Goal: Find specific page/section: Find specific page/section

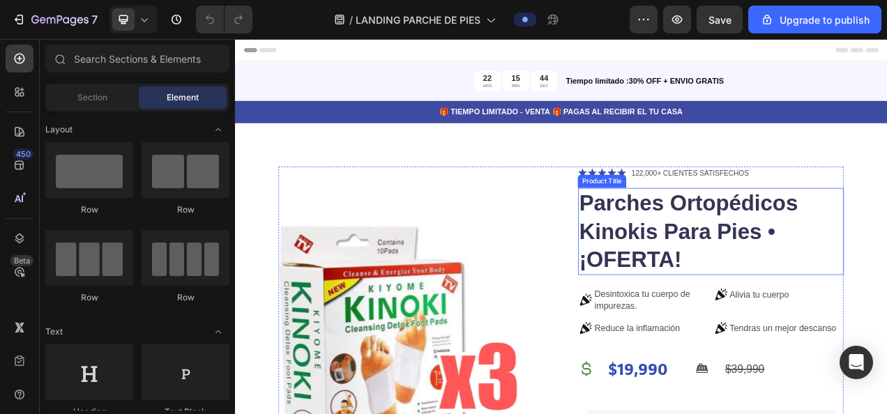
click at [727, 252] on h1 "Parches Ortopédicos Kinokis Para Pies • ¡OFERTA!" at bounding box center [845, 286] width 341 height 112
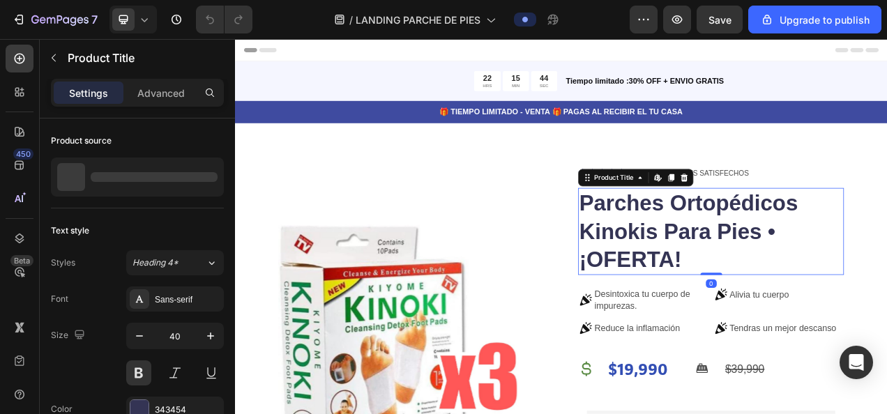
click at [727, 252] on h1 "Parches Ortopédicos Kinokis Para Pies • ¡OFERTA!" at bounding box center [845, 286] width 341 height 112
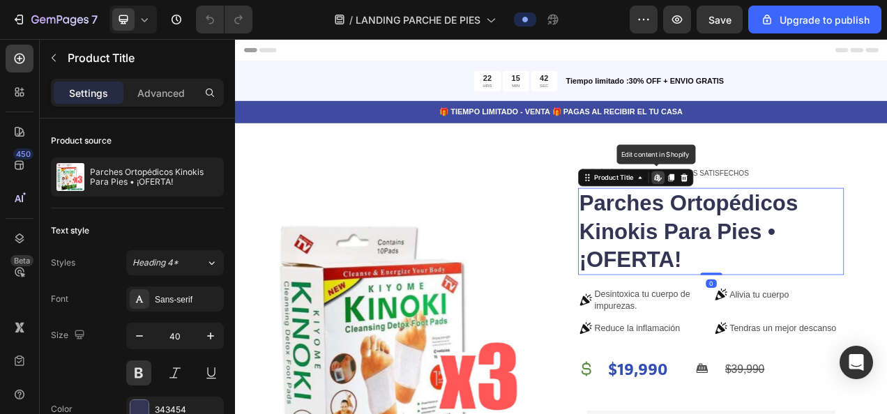
click at [785, 322] on h1 "Parches Ortopédicos Kinokis Para Pies • ¡OFERTA!" at bounding box center [845, 286] width 341 height 112
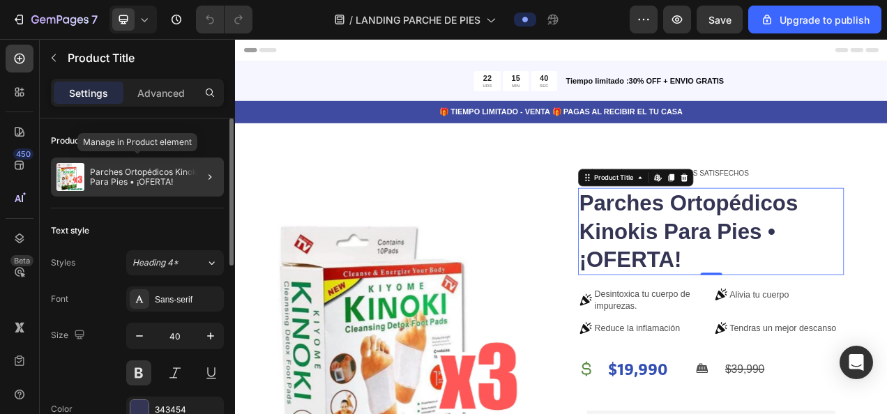
click at [135, 180] on p "Parches Ortopédicos Kinokis Para Pies • ¡OFERTA!" at bounding box center [154, 177] width 128 height 20
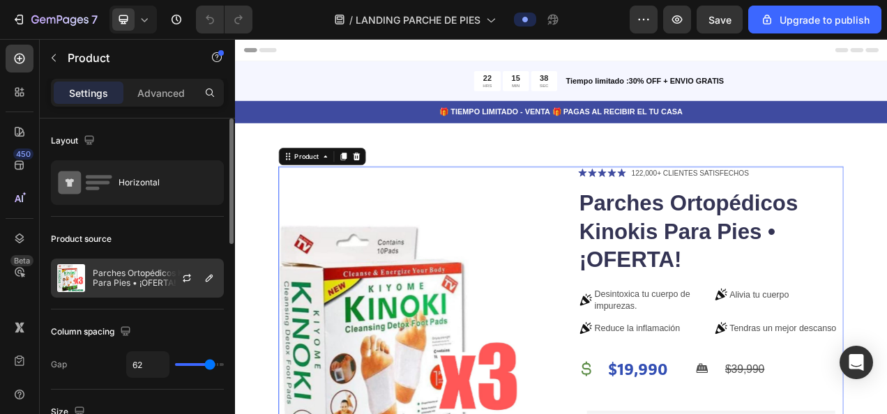
click at [138, 273] on p "Parches Ortopédicos Kinokis Para Pies • ¡OFERTA!" at bounding box center [155, 278] width 125 height 20
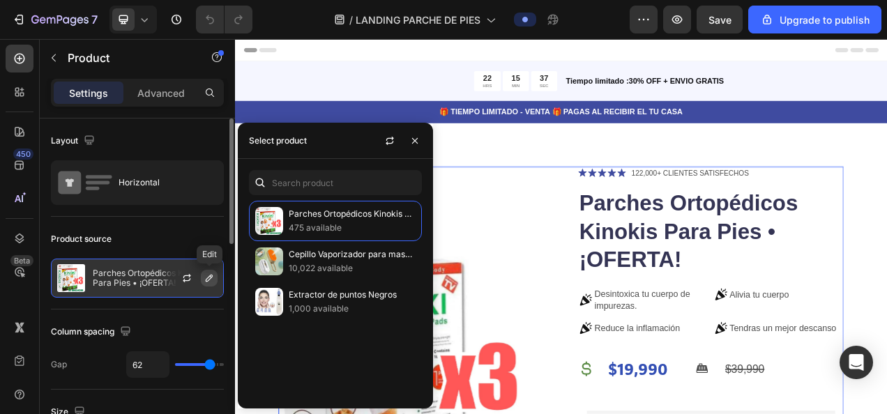
click at [209, 277] on icon "button" at bounding box center [209, 278] width 11 height 11
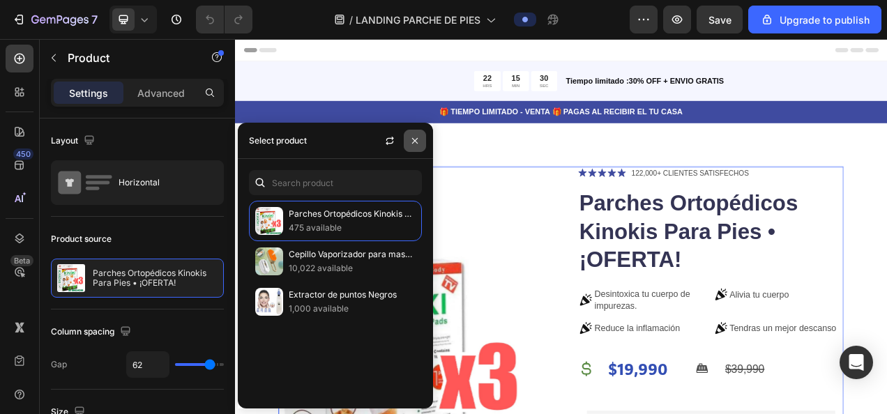
click at [410, 139] on icon "button" at bounding box center [414, 140] width 11 height 11
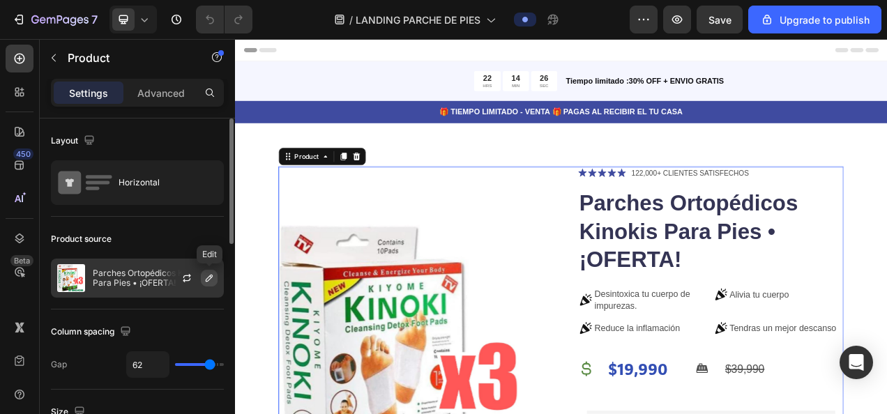
click at [206, 273] on icon "button" at bounding box center [209, 278] width 11 height 11
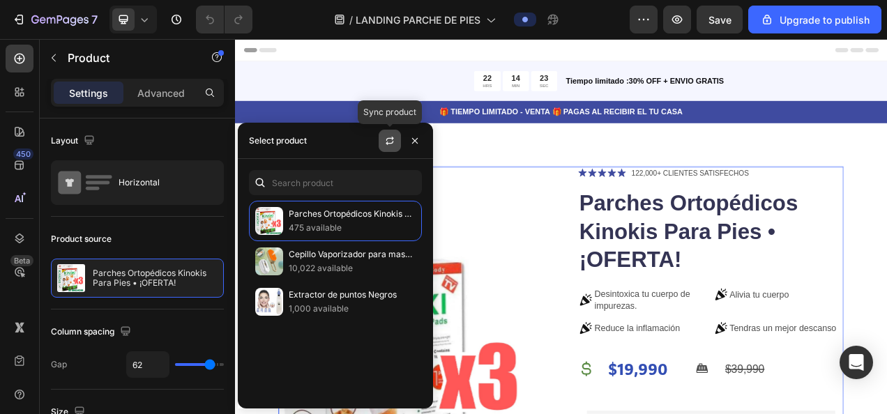
click at [397, 142] on button "button" at bounding box center [389, 141] width 22 height 22
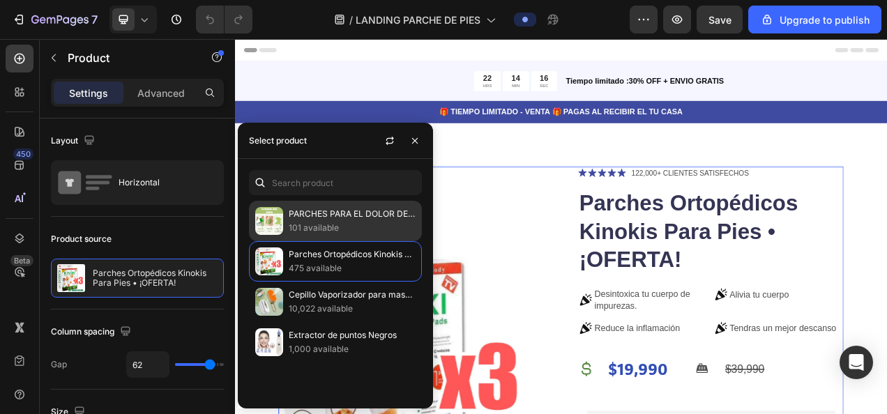
click at [337, 224] on p "101 available" at bounding box center [352, 228] width 127 height 14
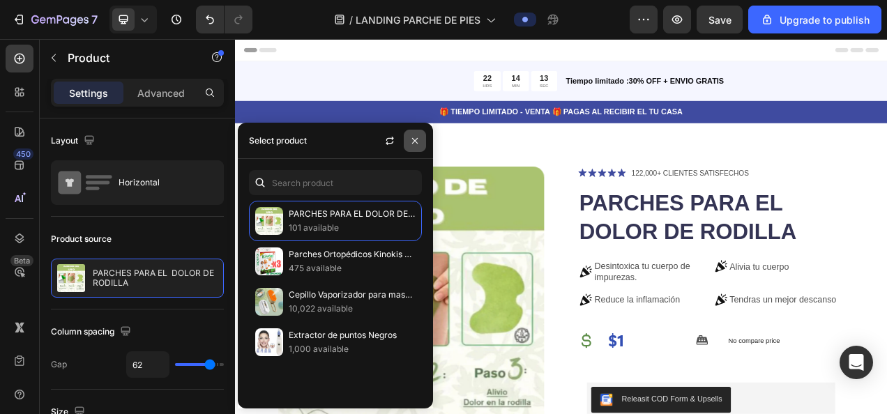
click at [417, 145] on icon "button" at bounding box center [414, 140] width 11 height 11
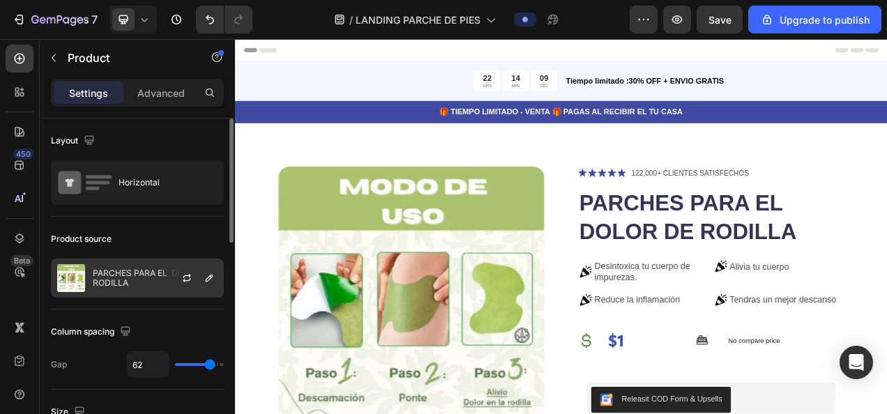
click at [141, 288] on div "PARCHES PARA EL DOLOR DE RODILLA" at bounding box center [137, 278] width 173 height 39
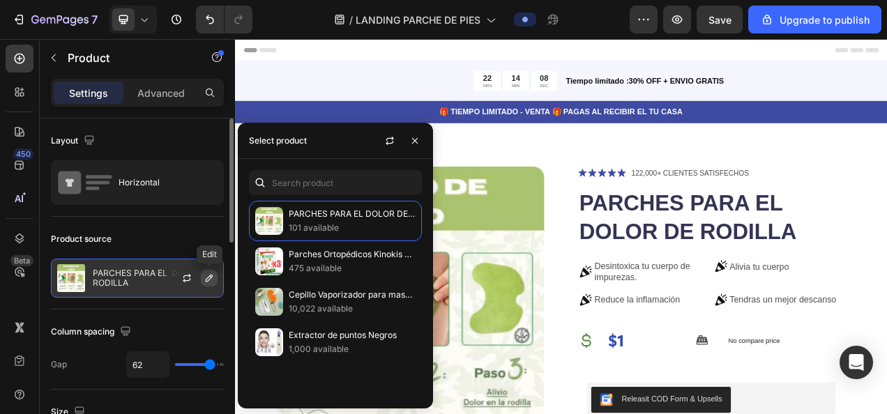
click at [213, 277] on icon "button" at bounding box center [209, 278] width 11 height 11
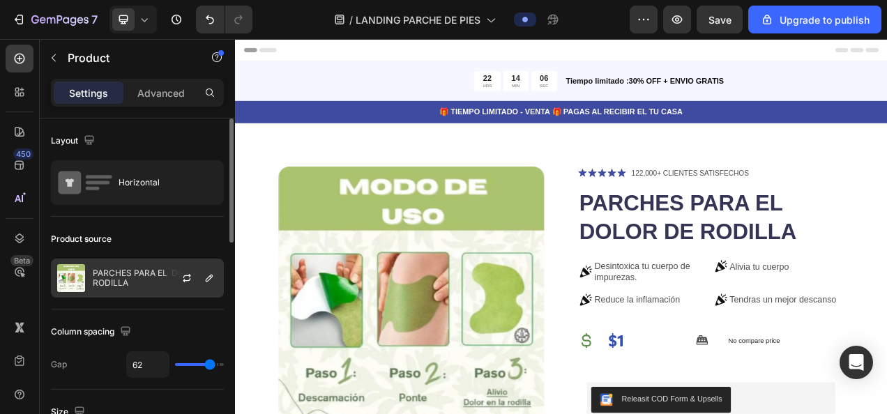
click at [142, 279] on p "PARCHES PARA EL DOLOR DE RODILLA" at bounding box center [155, 278] width 125 height 20
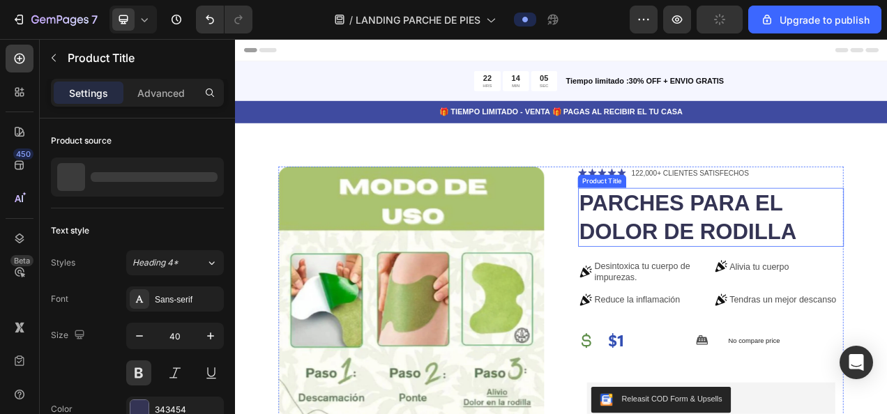
click at [743, 293] on h1 "PARCHES PARA EL DOLOR DE RODILLA" at bounding box center [845, 267] width 341 height 75
click at [765, 286] on h1 "PARCHES PARA EL DOLOR DE RODILLA" at bounding box center [845, 267] width 341 height 75
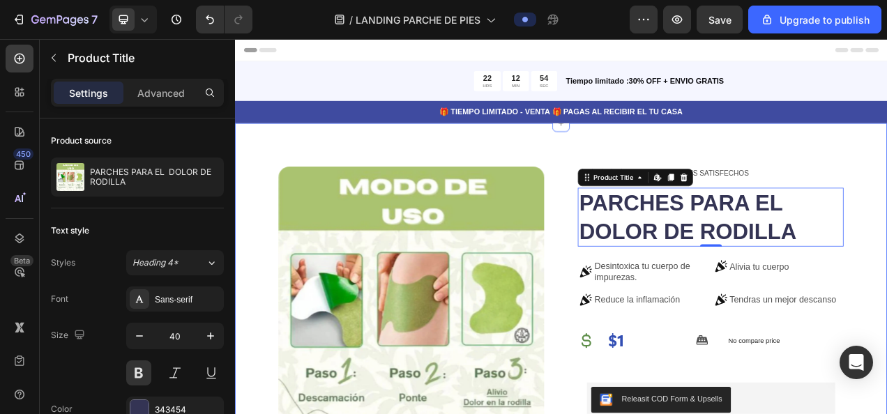
click at [441, 194] on div "Product Images Icon Icon Icon Icon Icon Icon List 122,000+ CLIENTES SATISFECHOS…" at bounding box center [653, 380] width 836 height 466
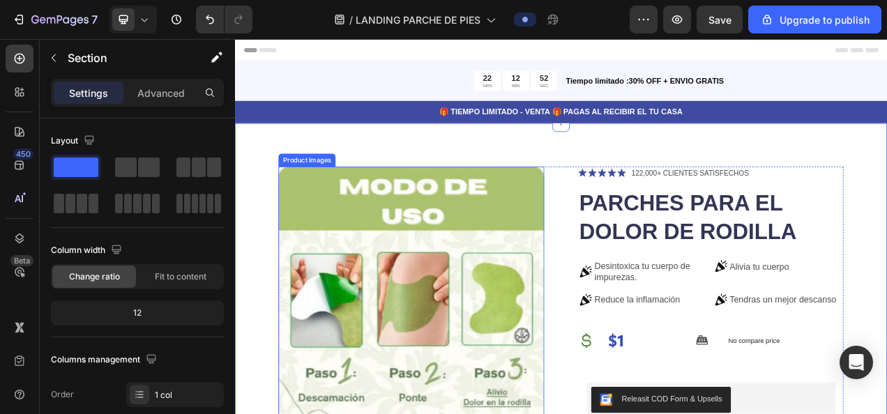
click at [470, 332] on img at bounding box center [461, 373] width 341 height 341
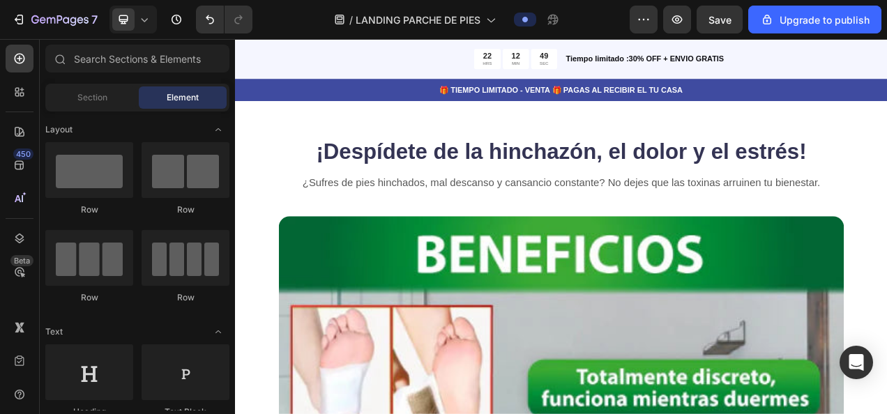
scroll to position [428, 0]
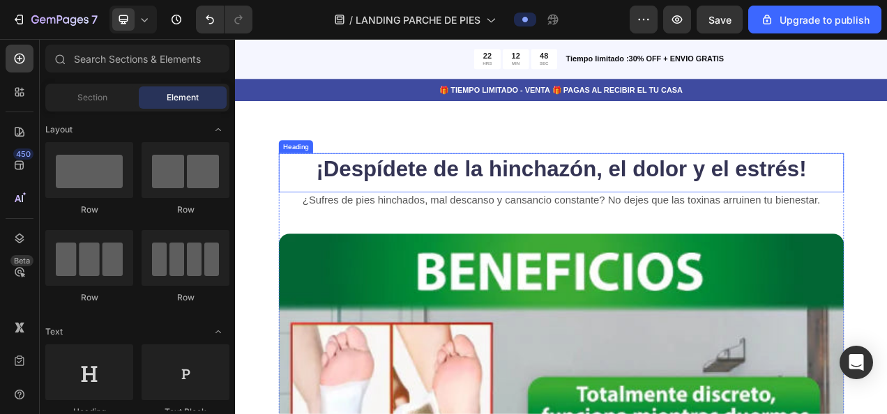
click at [658, 206] on strong "¡Despídete de la hinchazón, el dolor y el estrés!" at bounding box center [653, 205] width 629 height 31
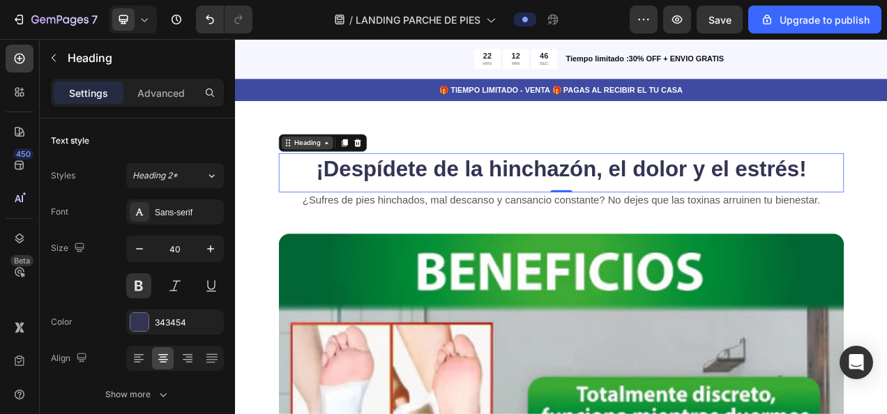
click at [353, 171] on icon at bounding box center [352, 172] width 4 height 3
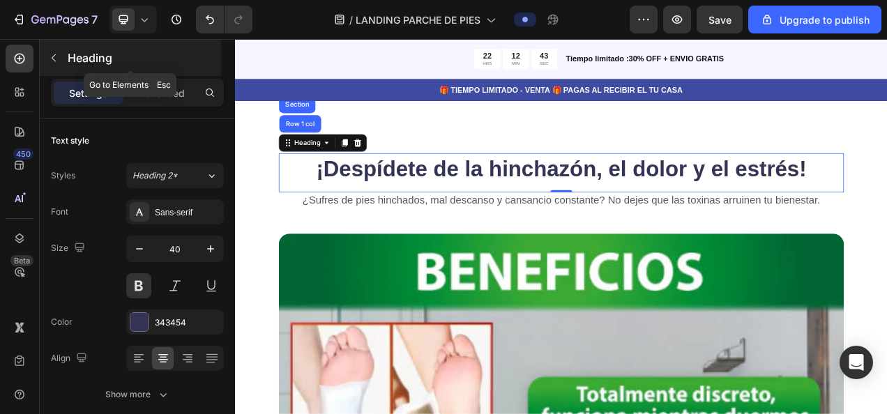
click at [54, 57] on icon "button" at bounding box center [53, 57] width 11 height 11
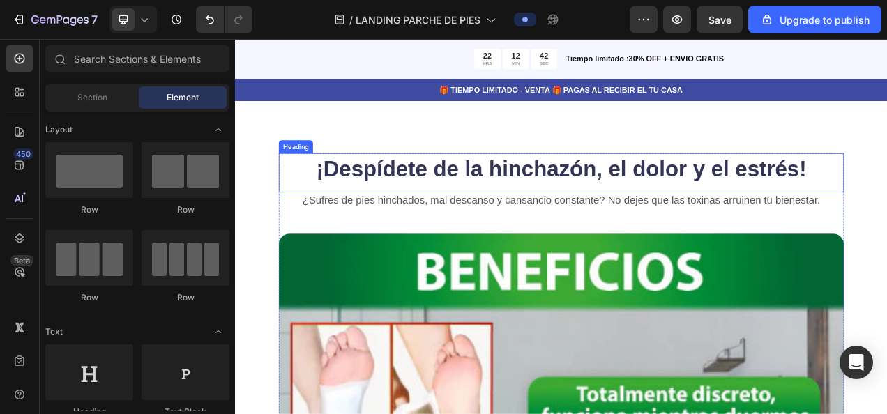
click at [378, 193] on strong "¡Despídete de la hinchazón, el dolor y el estrés!" at bounding box center [653, 205] width 629 height 31
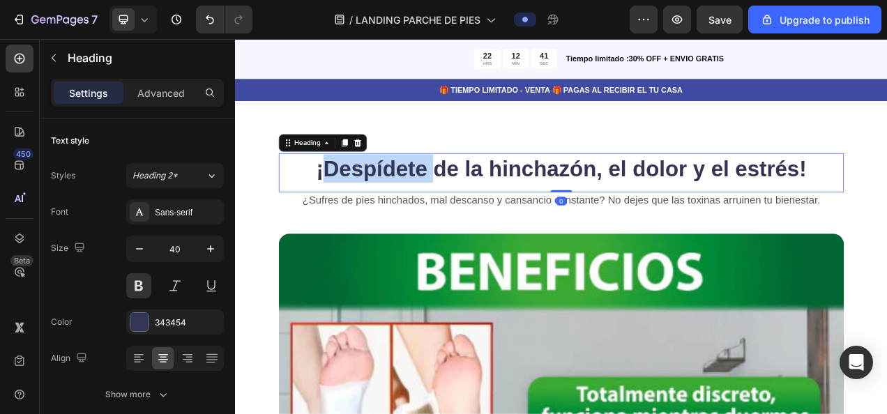
click at [397, 198] on strong "¡Despídete de la hinchazón, el dolor y el estrés!" at bounding box center [653, 205] width 629 height 31
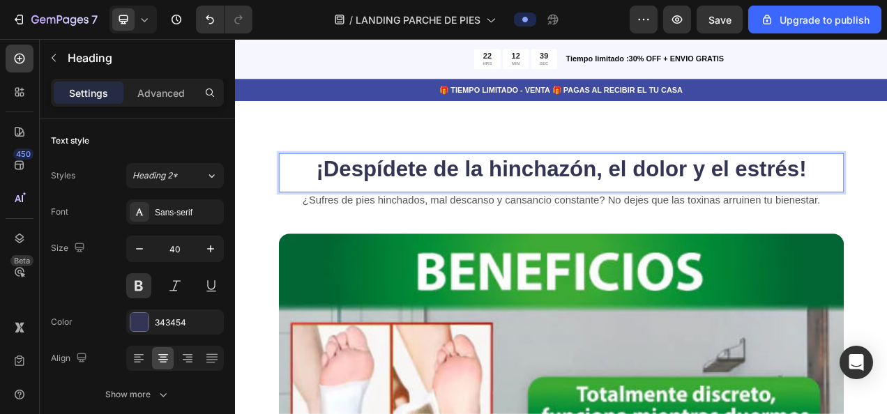
click at [848, 197] on strong "¡Despídete de la hinchazón, el dolor y el estrés!" at bounding box center [653, 205] width 629 height 31
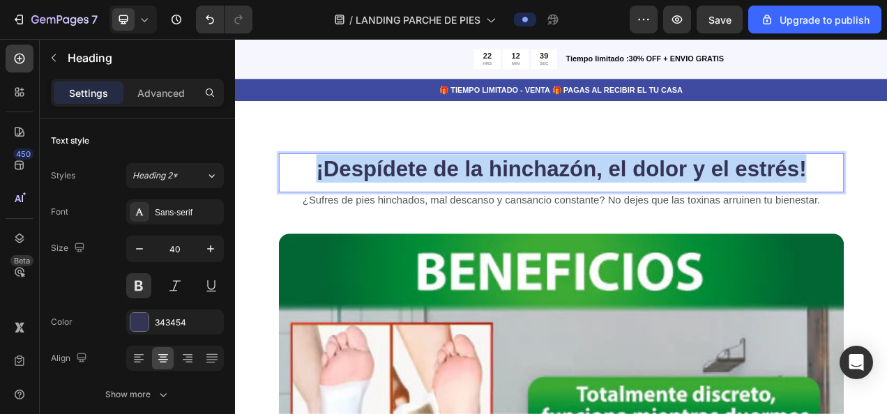
click at [848, 197] on strong "¡Despídete de la hinchazón, el dolor y el estrés!" at bounding box center [653, 205] width 629 height 31
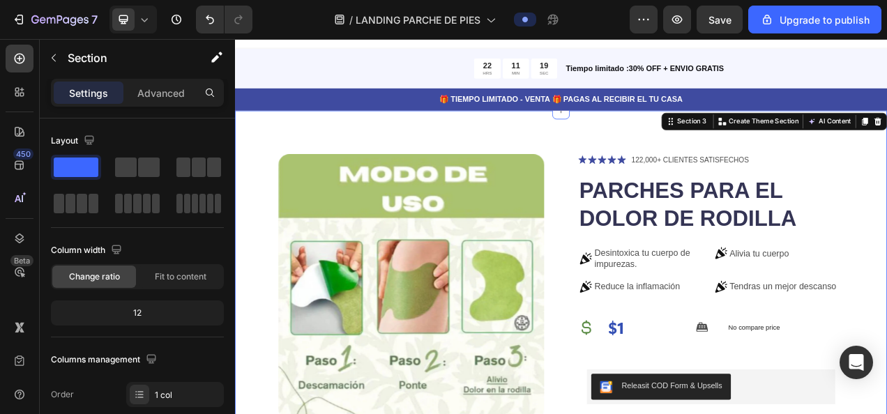
scroll to position [0, 0]
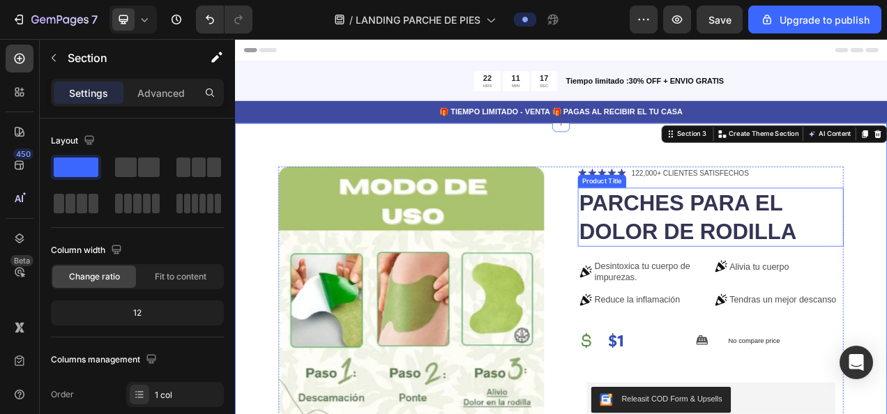
click at [719, 247] on h1 "PARCHES PARA EL DOLOR DE RODILLA" at bounding box center [845, 267] width 341 height 75
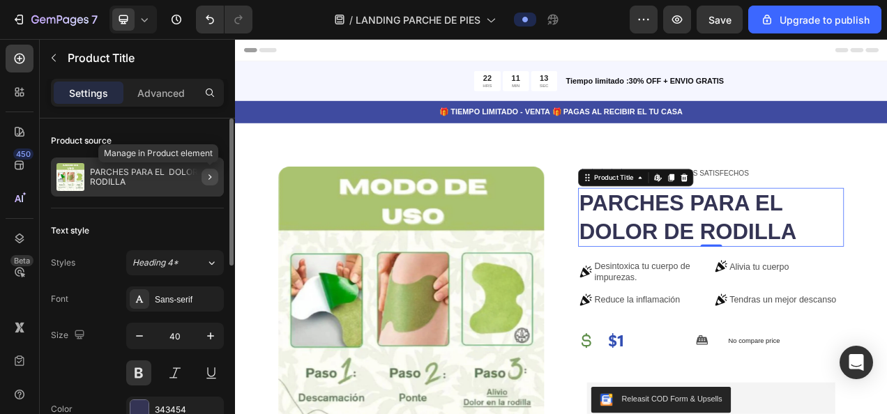
click at [213, 183] on button "button" at bounding box center [209, 177] width 17 height 17
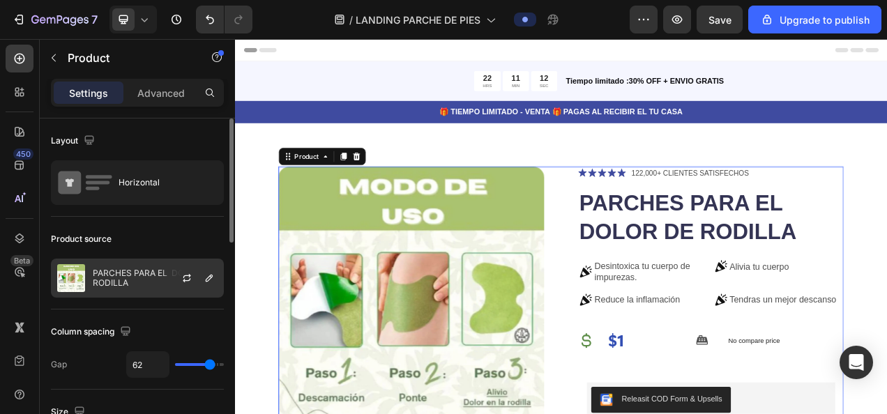
click at [202, 268] on div at bounding box center [192, 278] width 61 height 38
click at [186, 276] on icon "button" at bounding box center [186, 278] width 11 height 11
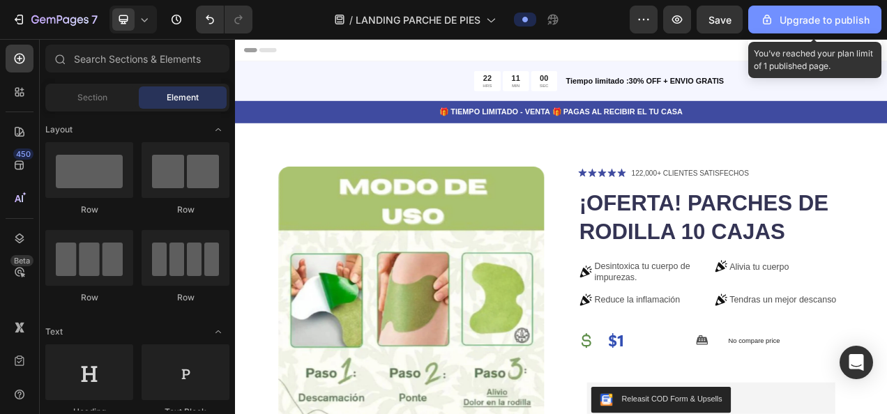
click at [824, 19] on div "Upgrade to publish" at bounding box center [814, 20] width 109 height 15
